Goal: Task Accomplishment & Management: Manage account settings

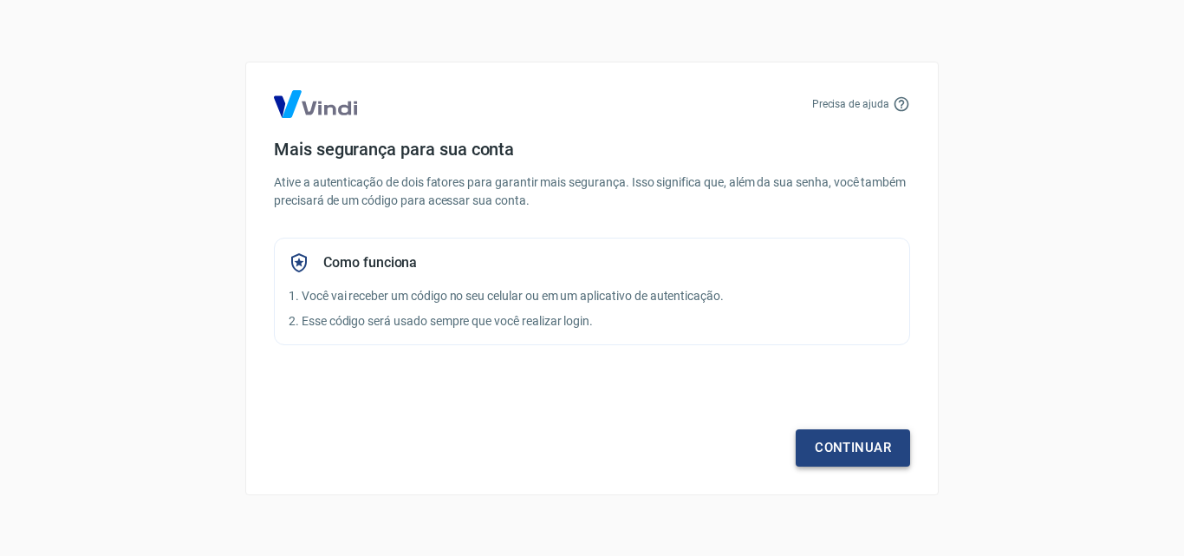
click at [888, 453] on link "Continuar" at bounding box center [853, 447] width 114 height 36
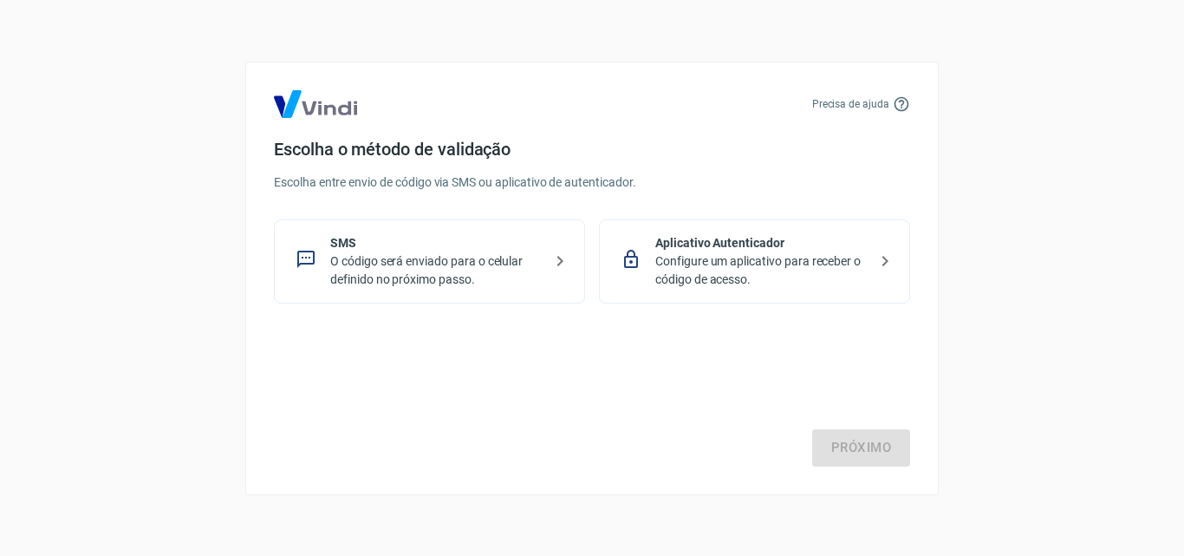
click at [388, 241] on p "SMS" at bounding box center [436, 243] width 212 height 18
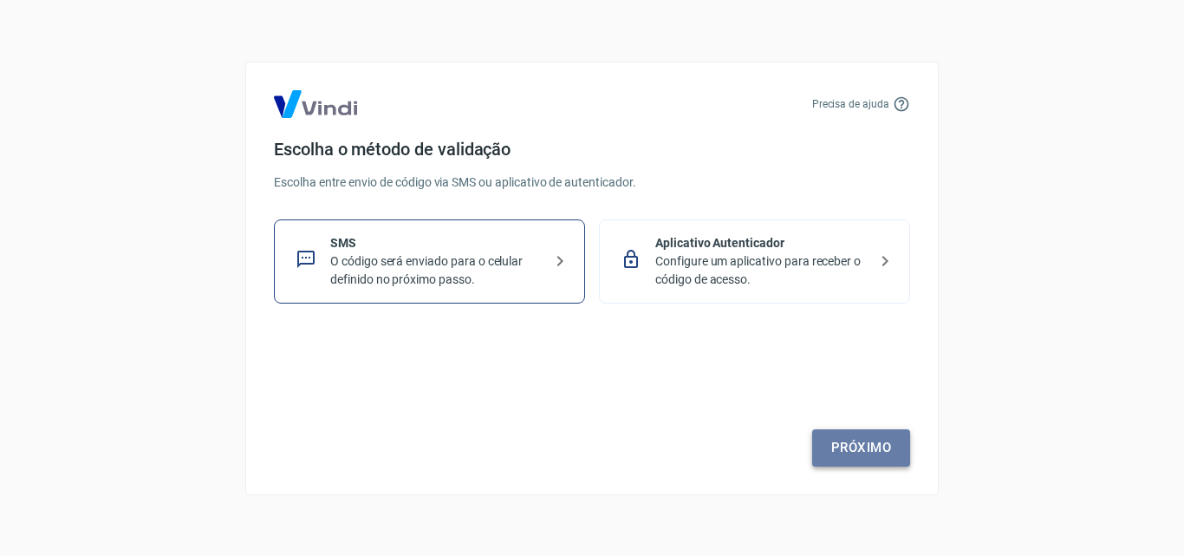
click at [847, 453] on link "Próximo" at bounding box center [861, 447] width 98 height 36
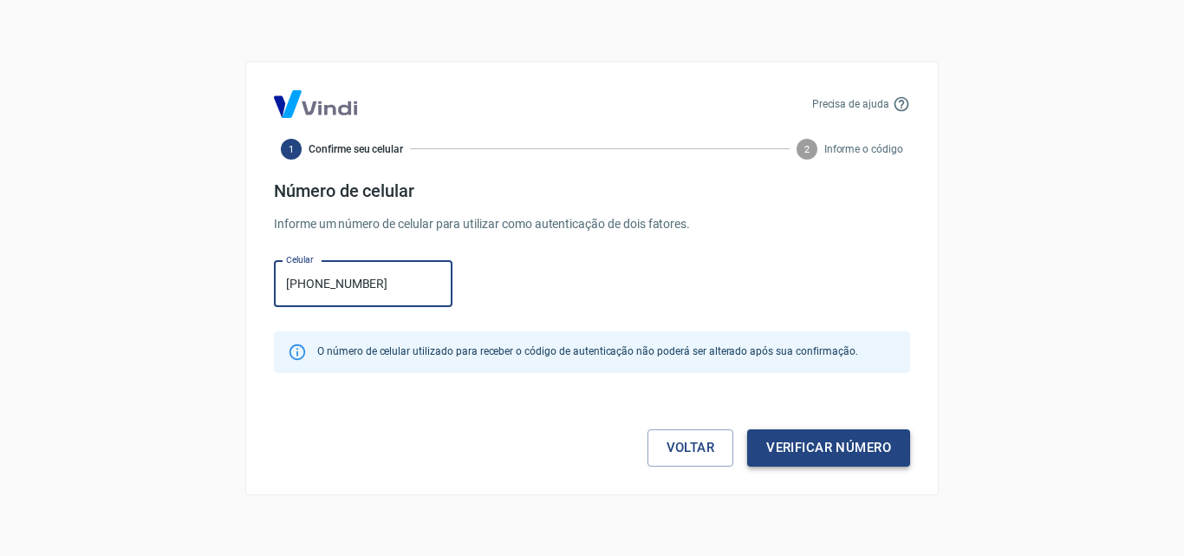
type input "[PHONE_NUMBER]"
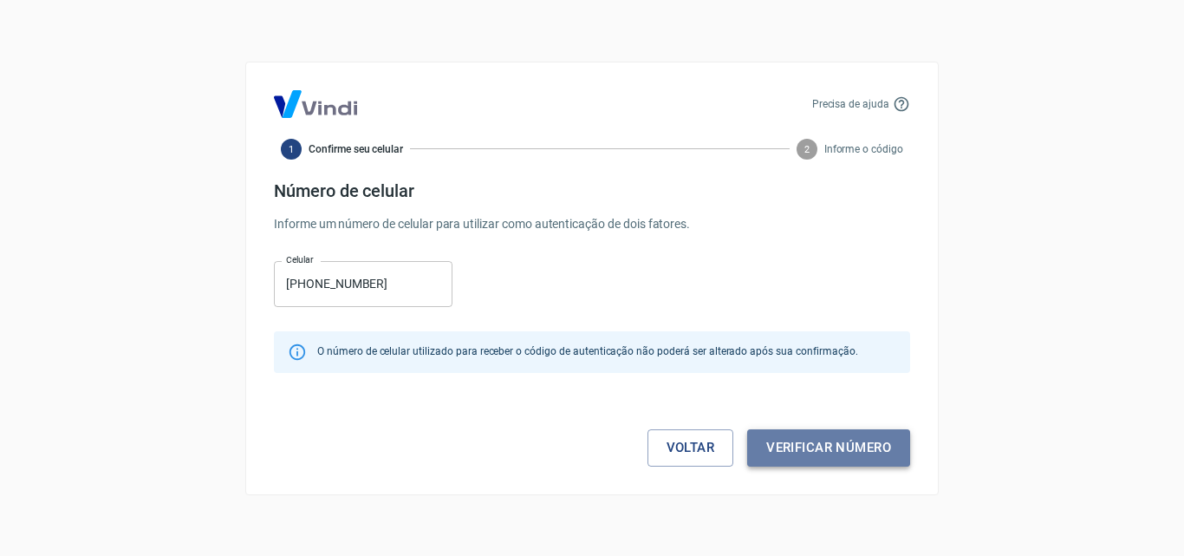
click at [848, 453] on button "Verificar número" at bounding box center [828, 447] width 163 height 36
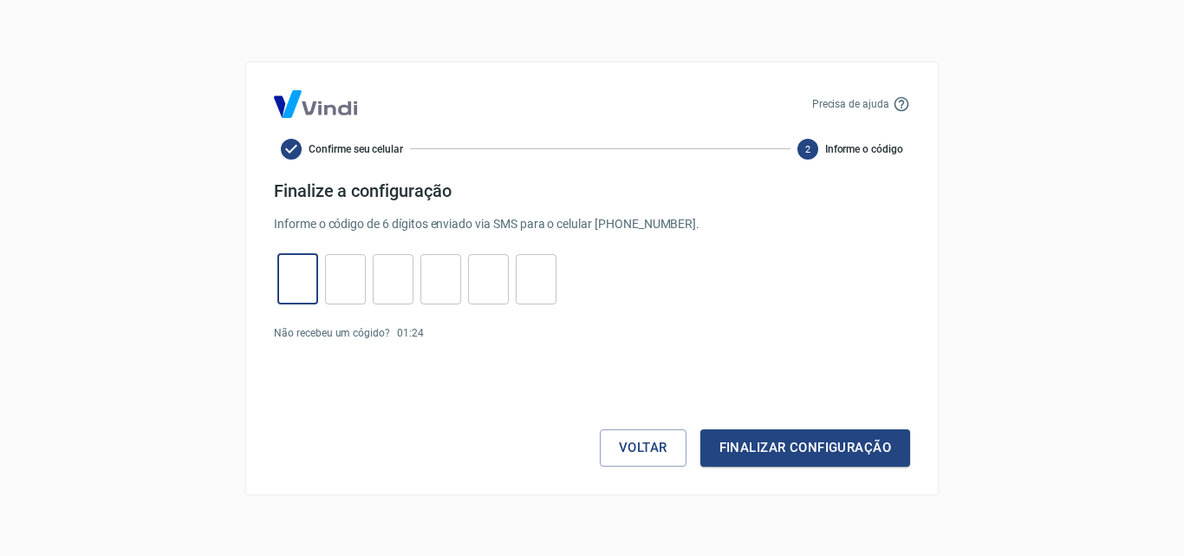
click at [277, 284] on input "tel" at bounding box center [297, 278] width 41 height 37
type input "4"
type input "2"
type input "1"
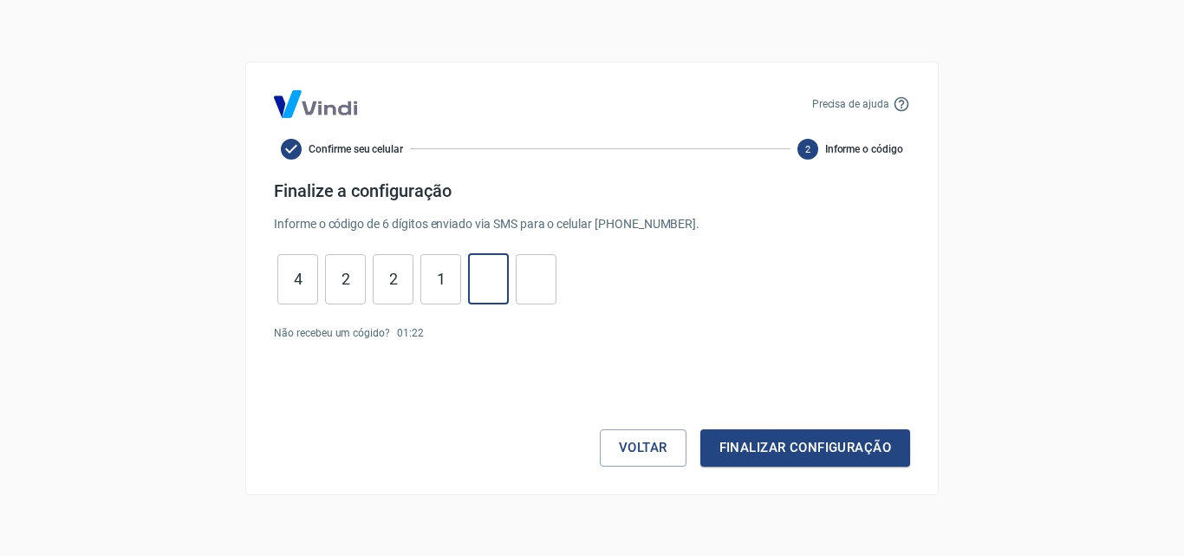
type input "6"
type input "4"
click at [815, 434] on button "Finalizar configuração" at bounding box center [806, 447] width 210 height 36
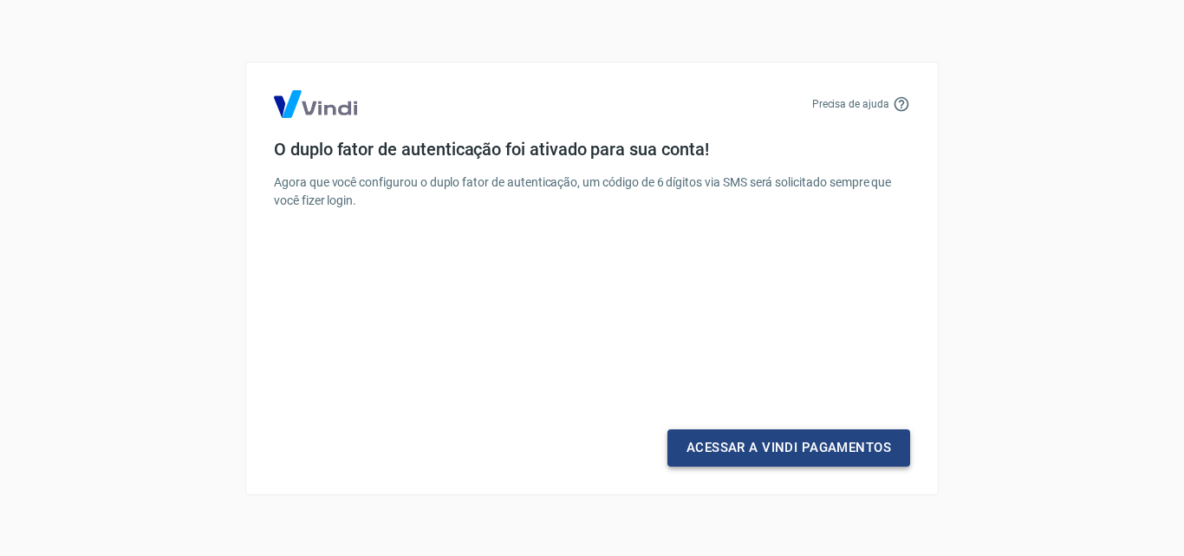
click at [799, 447] on link "Acessar a Vindi Pagamentos" at bounding box center [789, 447] width 243 height 36
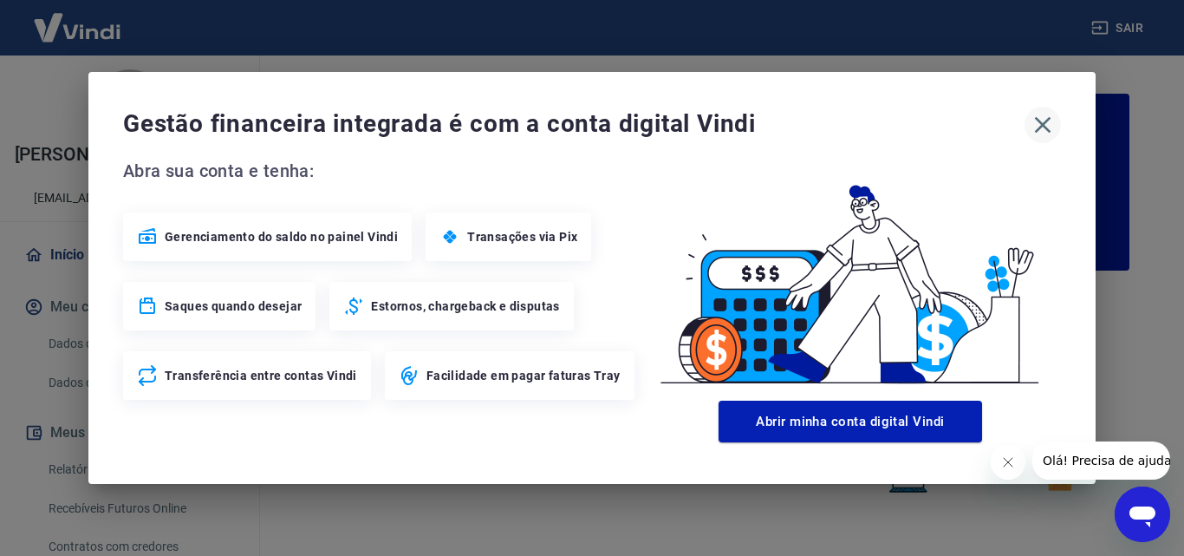
click at [1040, 125] on icon "button" at bounding box center [1043, 125] width 28 height 28
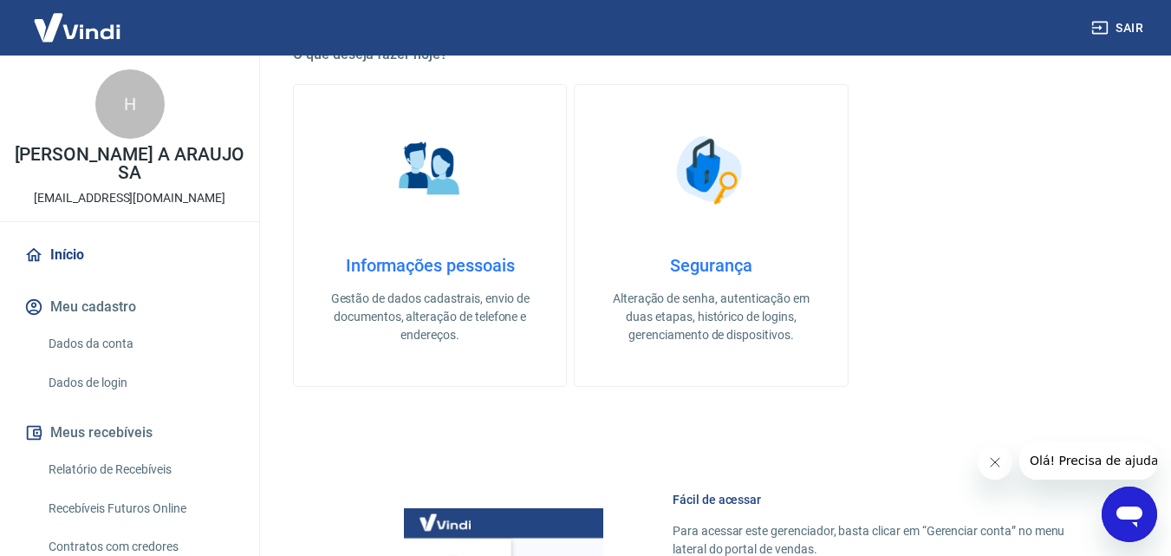
scroll to position [87, 0]
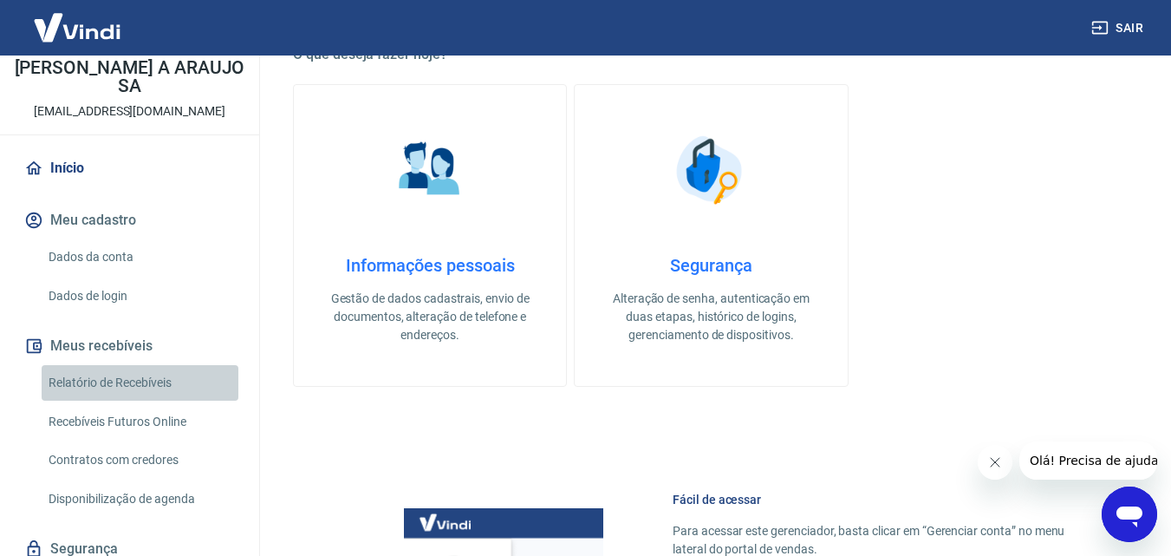
click at [153, 367] on link "Relatório de Recebíveis" at bounding box center [140, 383] width 197 height 36
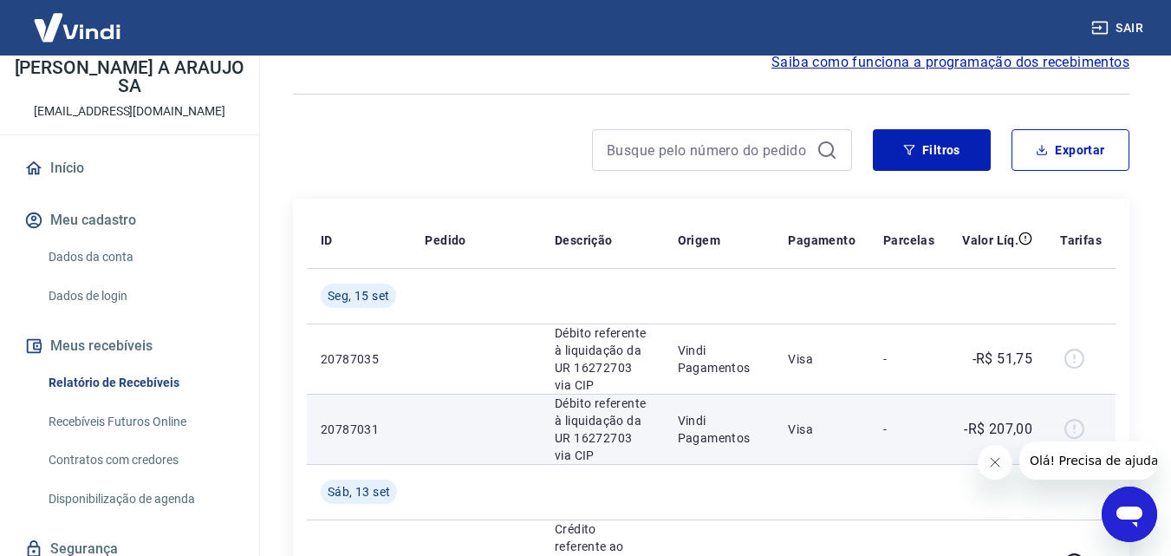
scroll to position [173, 0]
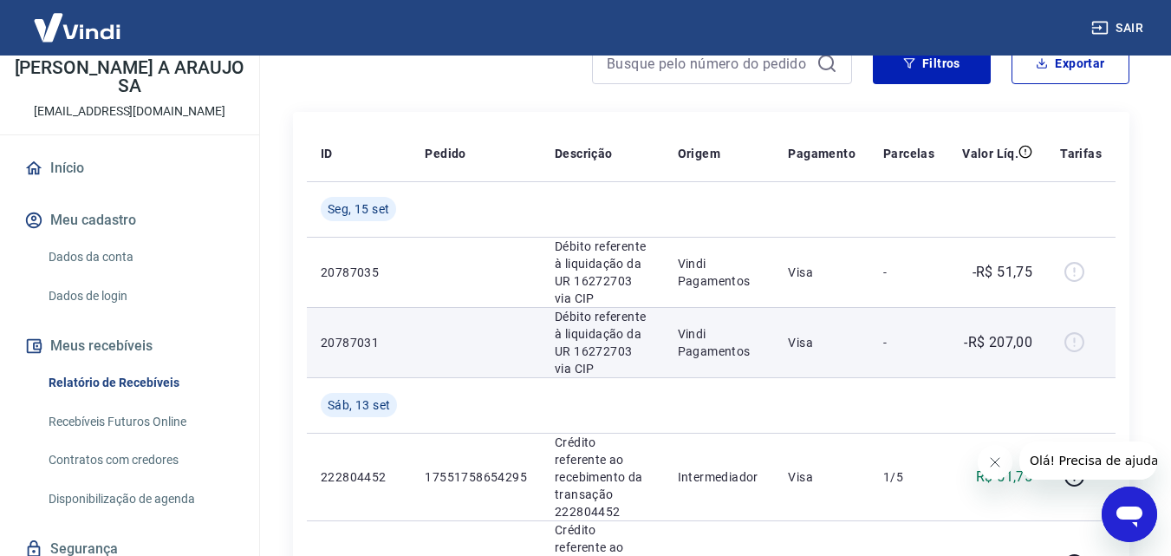
click at [1077, 337] on div at bounding box center [1081, 343] width 42 height 28
click at [720, 356] on p "Vindi Pagamentos" at bounding box center [719, 342] width 83 height 35
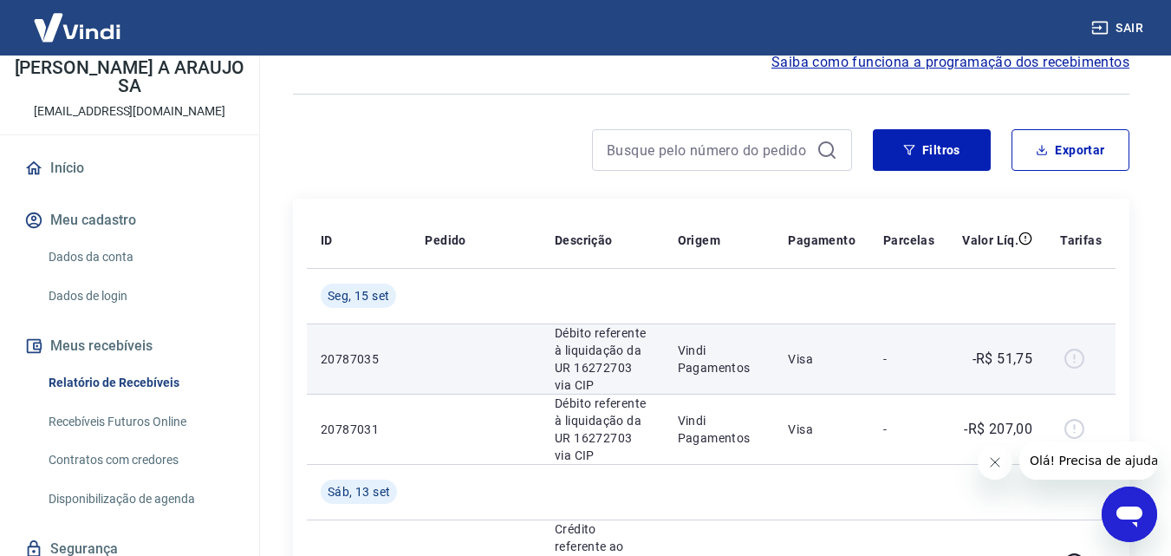
click at [1074, 349] on div at bounding box center [1081, 359] width 42 height 28
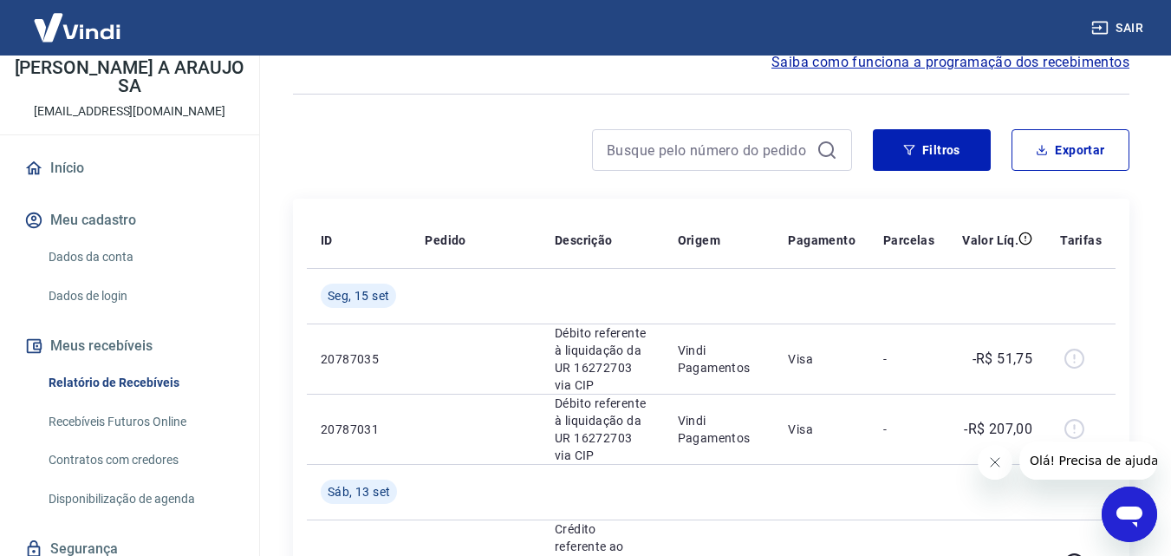
click at [115, 408] on link "Recebíveis Futuros Online" at bounding box center [140, 422] width 197 height 36
